Goal: Task Accomplishment & Management: Use online tool/utility

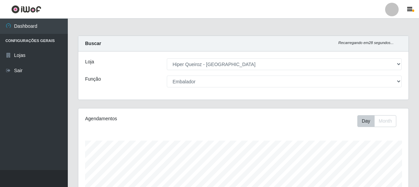
select select "513"
select select "1"
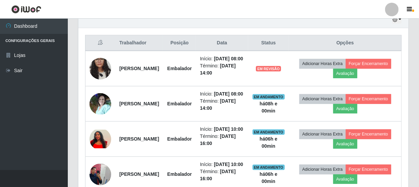
scroll to position [247, 0]
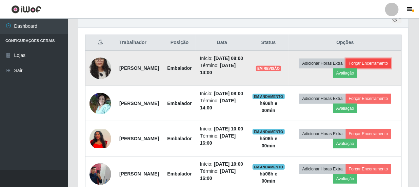
click at [346, 68] on button "Forçar Encerramento" at bounding box center [368, 63] width 45 height 9
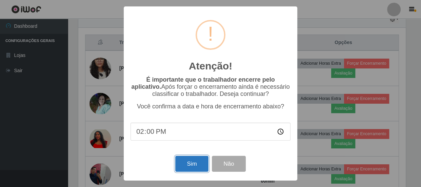
click at [192, 168] on button "Sim" at bounding box center [191, 164] width 33 height 16
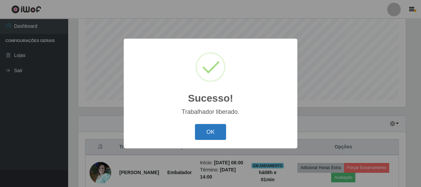
click at [217, 136] on button "OK" at bounding box center [211, 132] width 32 height 16
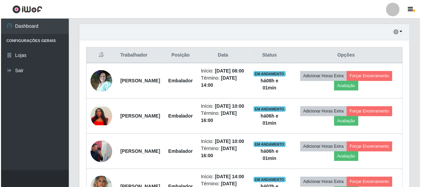
scroll to position [234, 0]
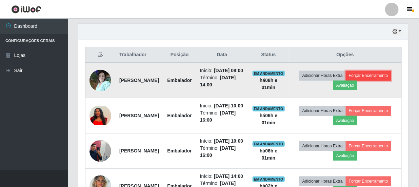
click at [346, 80] on button "Forçar Encerramento" at bounding box center [368, 75] width 45 height 9
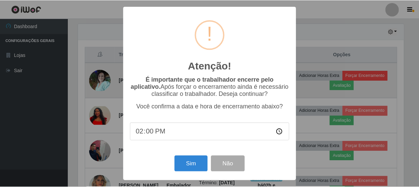
scroll to position [141, 327]
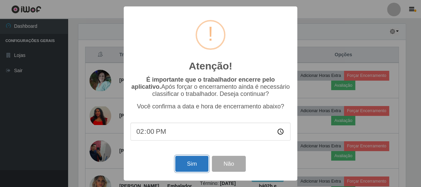
click at [192, 165] on button "Sim" at bounding box center [191, 164] width 33 height 16
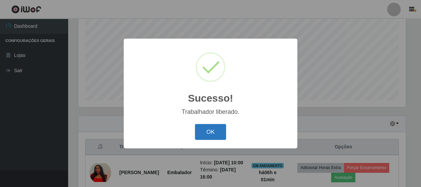
click at [208, 132] on button "OK" at bounding box center [211, 132] width 32 height 16
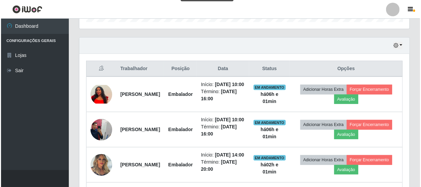
scroll to position [234, 0]
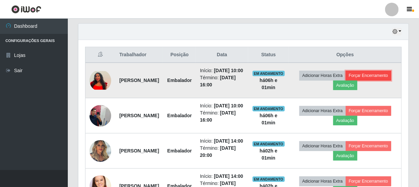
click at [356, 80] on button "Forçar Encerramento" at bounding box center [368, 75] width 45 height 9
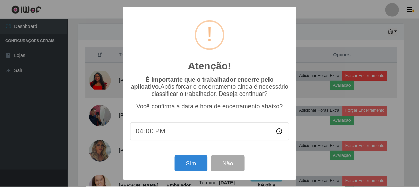
scroll to position [141, 327]
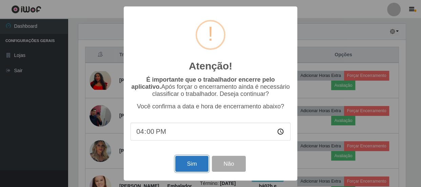
click at [192, 166] on button "Sim" at bounding box center [191, 164] width 33 height 16
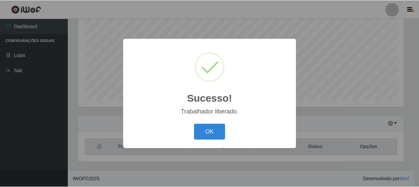
scroll to position [0, 0]
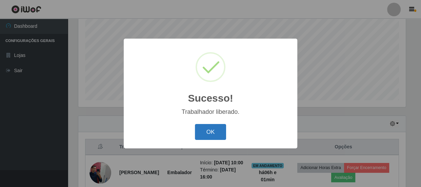
click at [210, 130] on button "OK" at bounding box center [211, 132] width 32 height 16
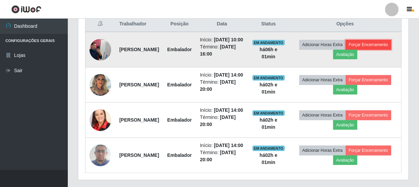
click at [347, 50] on button "Forçar Encerramento" at bounding box center [368, 44] width 45 height 9
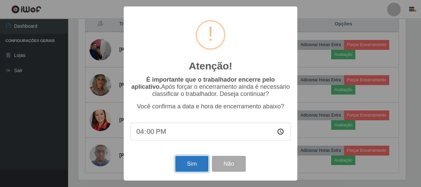
click at [188, 164] on button "Sim" at bounding box center [191, 164] width 33 height 16
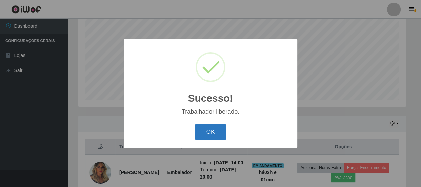
click at [215, 130] on button "OK" at bounding box center [211, 132] width 32 height 16
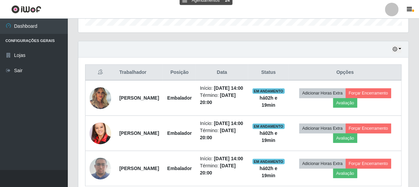
drag, startPoint x: 398, startPoint y: 135, endPoint x: 376, endPoint y: 192, distance: 60.2
